Goal: Navigation & Orientation: Find specific page/section

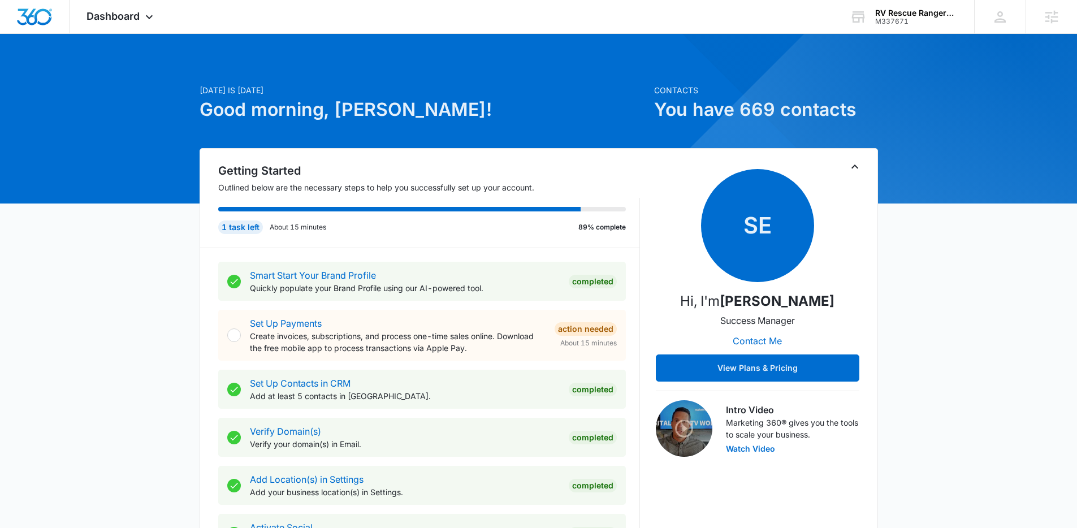
click at [144, 23] on icon at bounding box center [149, 20] width 14 height 14
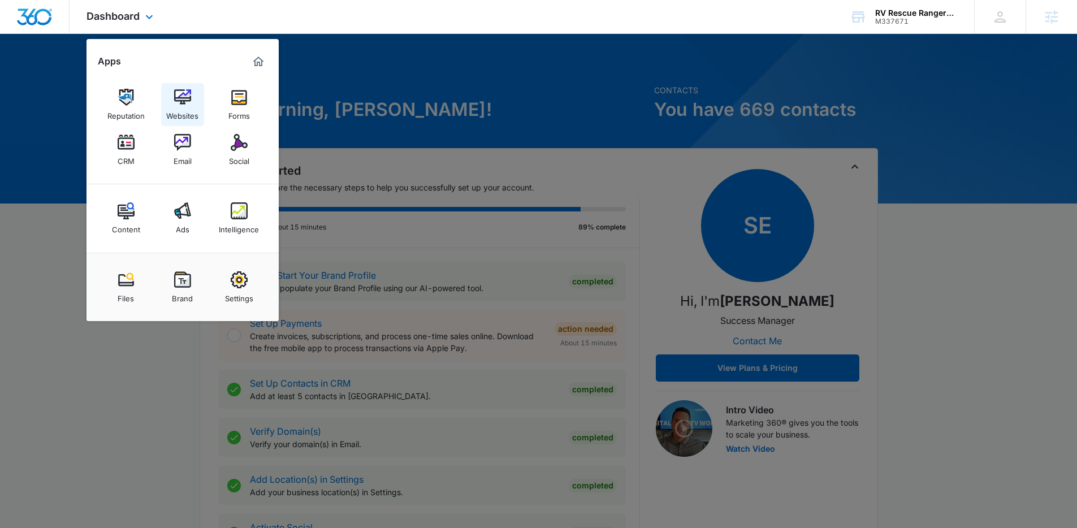
click at [176, 101] on img at bounding box center [182, 97] width 17 height 17
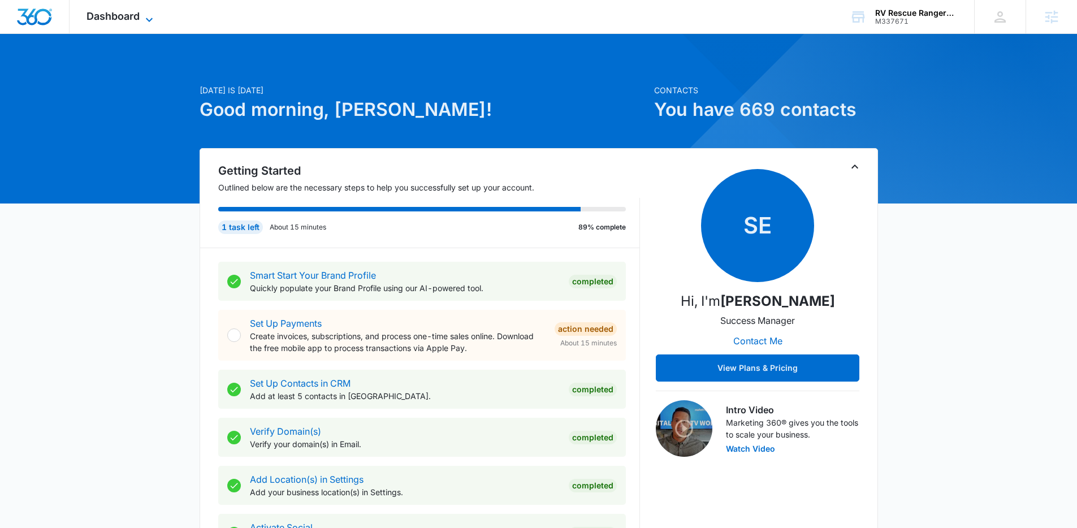
click at [122, 12] on span "Dashboard" at bounding box center [113, 16] width 53 height 12
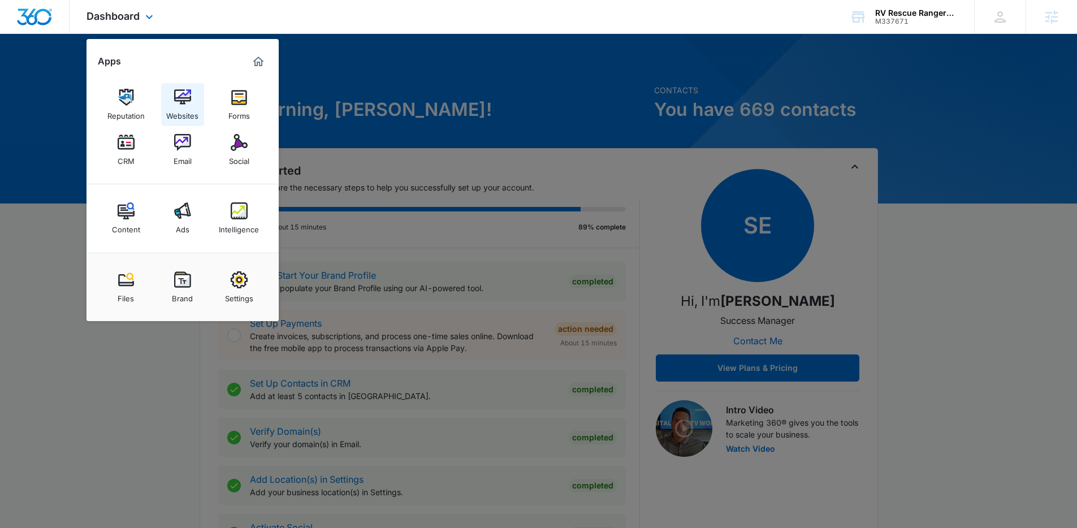
click at [187, 95] on img at bounding box center [182, 97] width 17 height 17
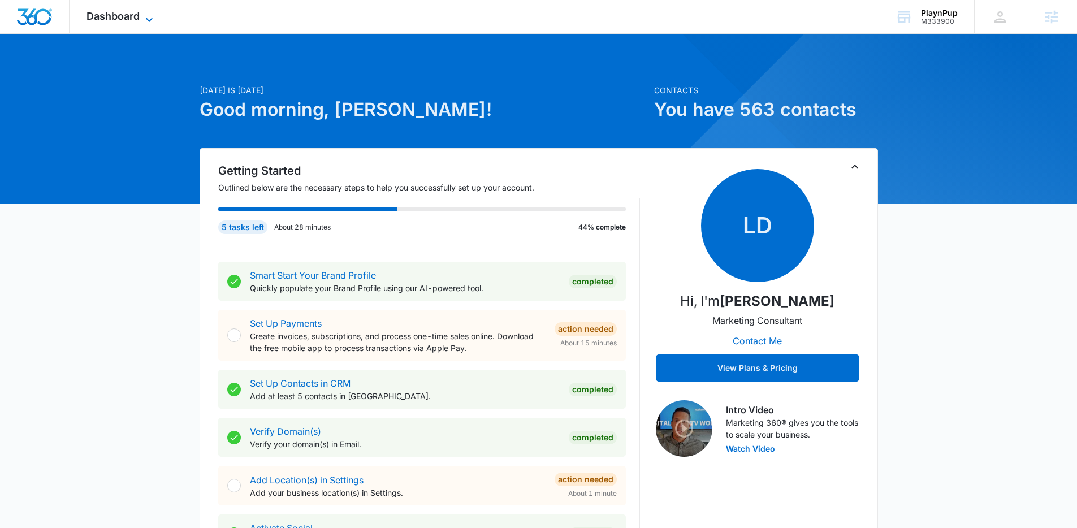
click at [135, 16] on span "Dashboard" at bounding box center [113, 16] width 53 height 12
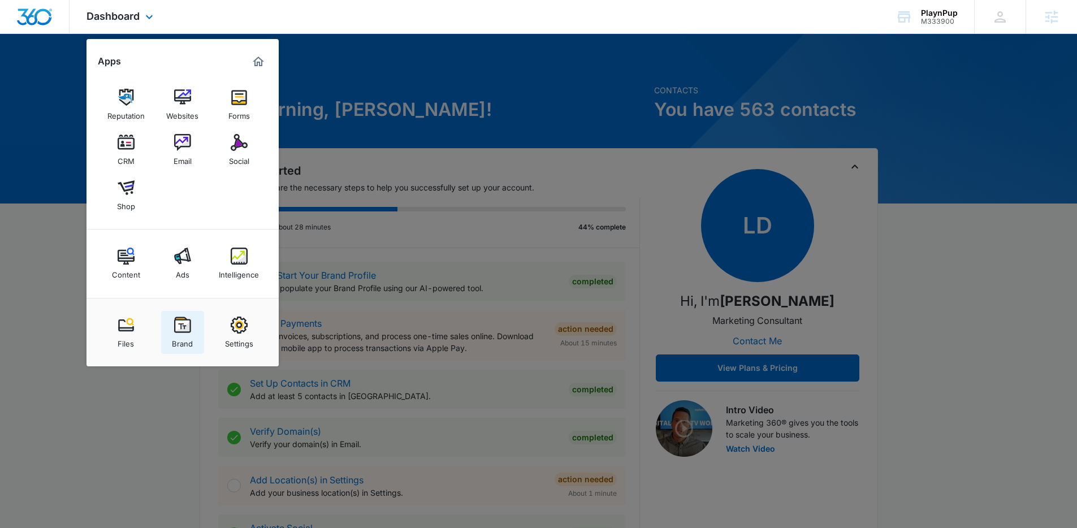
click at [180, 324] on img at bounding box center [182, 325] width 17 height 17
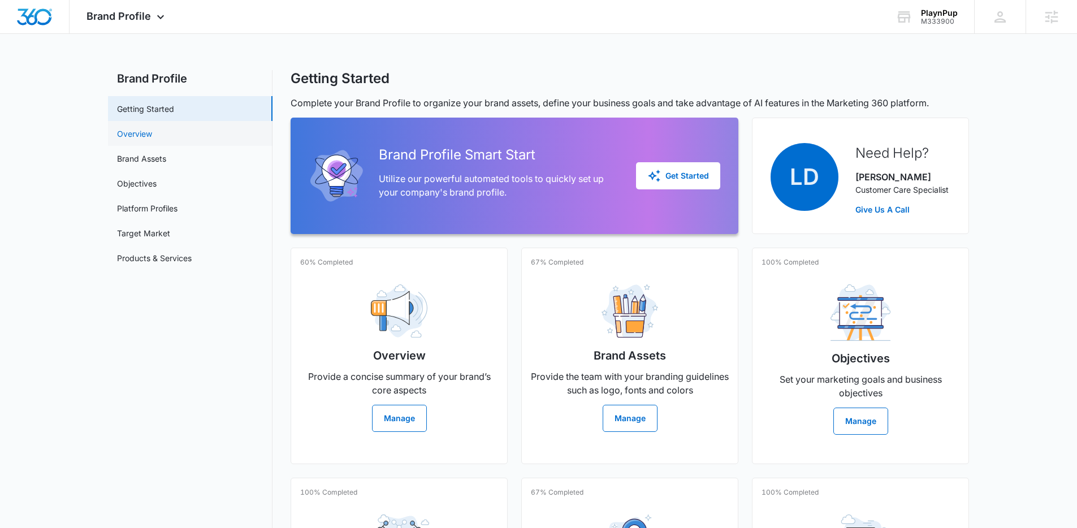
click at [152, 139] on link "Overview" at bounding box center [134, 134] width 35 height 12
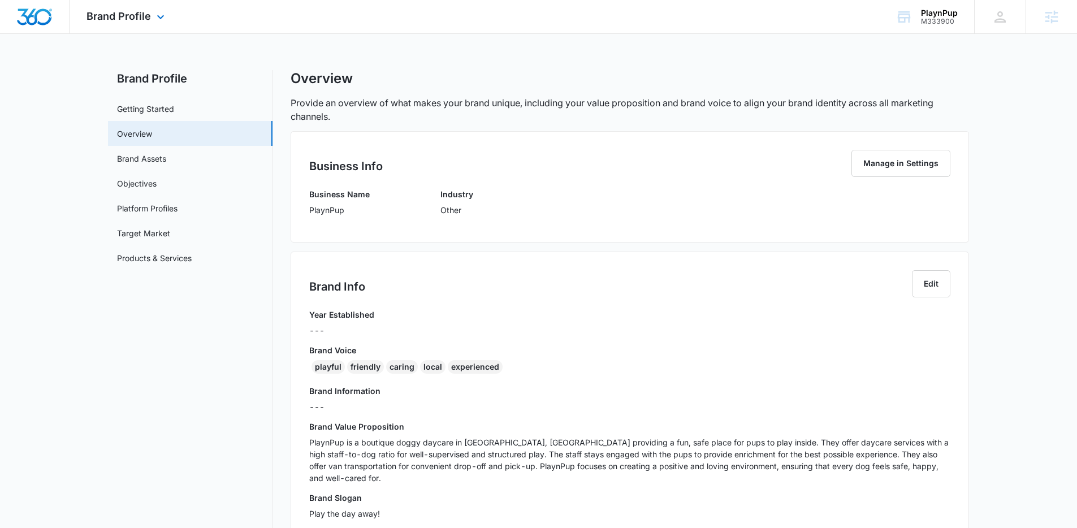
click at [153, 25] on div "Brand Profile Apps Reputation Websites Forms CRM Email Social Shop Content Ads …" at bounding box center [127, 16] width 115 height 33
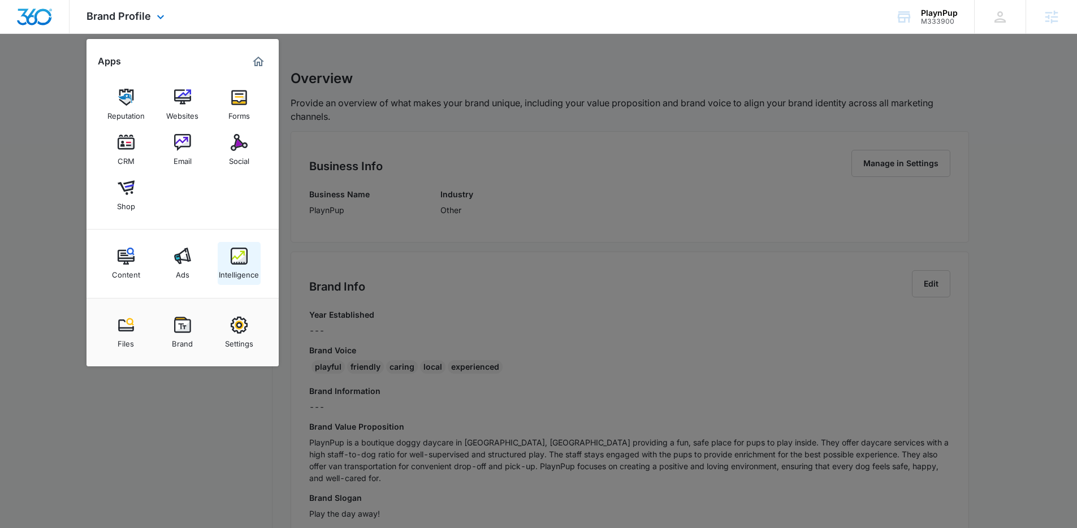
click at [234, 257] on img at bounding box center [239, 256] width 17 height 17
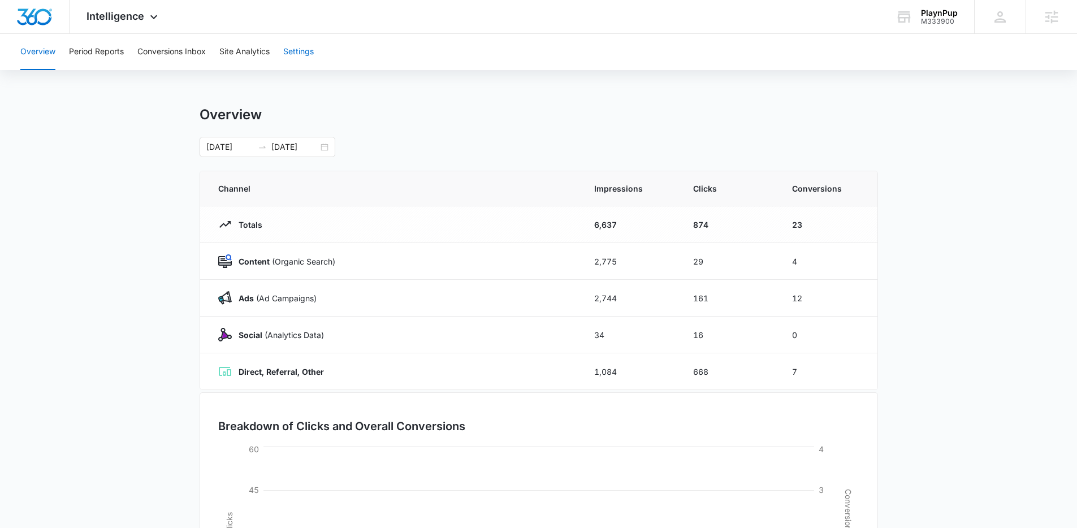
click at [292, 51] on button "Settings" at bounding box center [298, 52] width 31 height 36
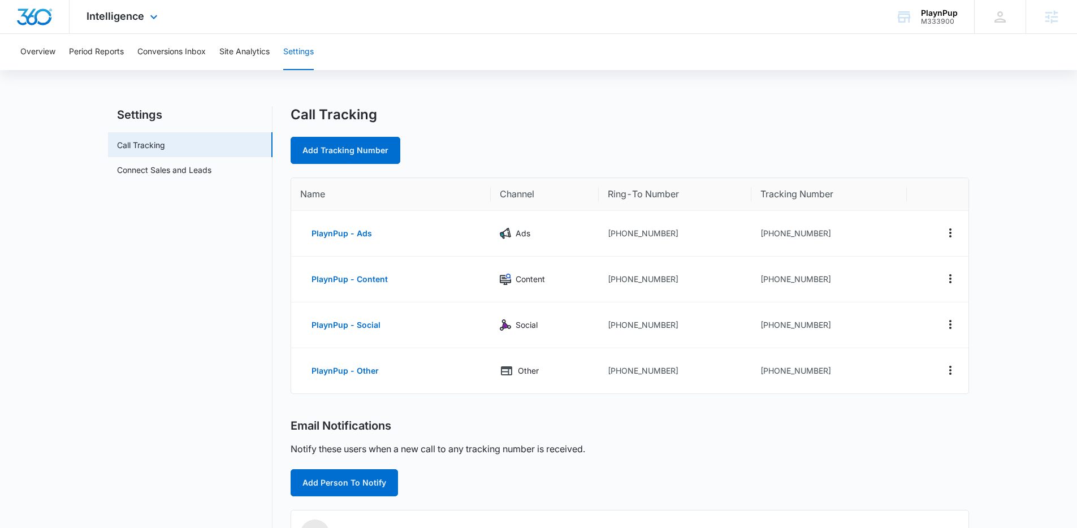
click at [28, 27] on div at bounding box center [35, 16] width 70 height 33
click at [154, 204] on nav "Settings Call Tracking Connect Sales and Leads" at bounding box center [190, 457] width 165 height 702
click at [116, 14] on span "Intelligence" at bounding box center [116, 16] width 58 height 12
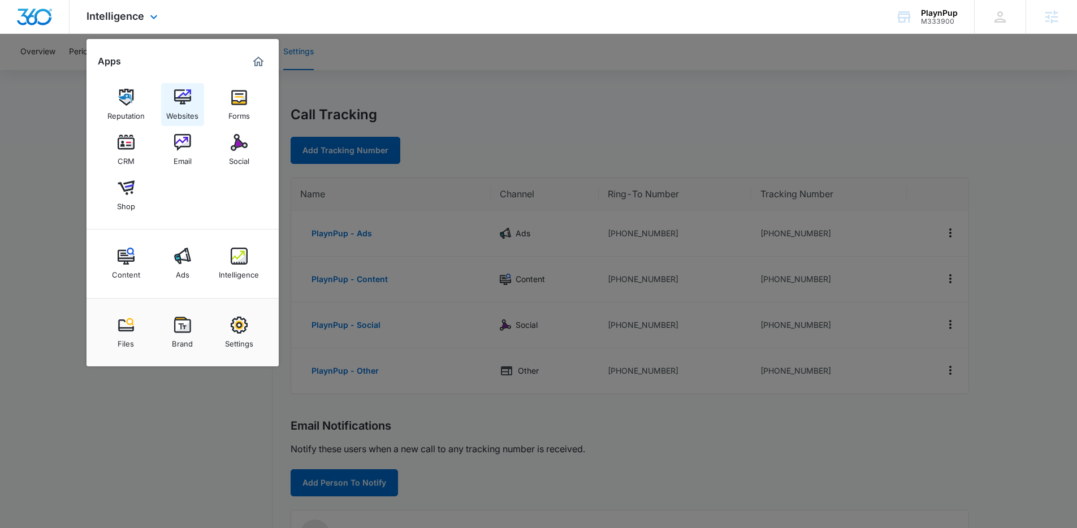
click at [172, 86] on link "Websites" at bounding box center [182, 104] width 43 height 43
